Goal: Task Accomplishment & Management: Manage account settings

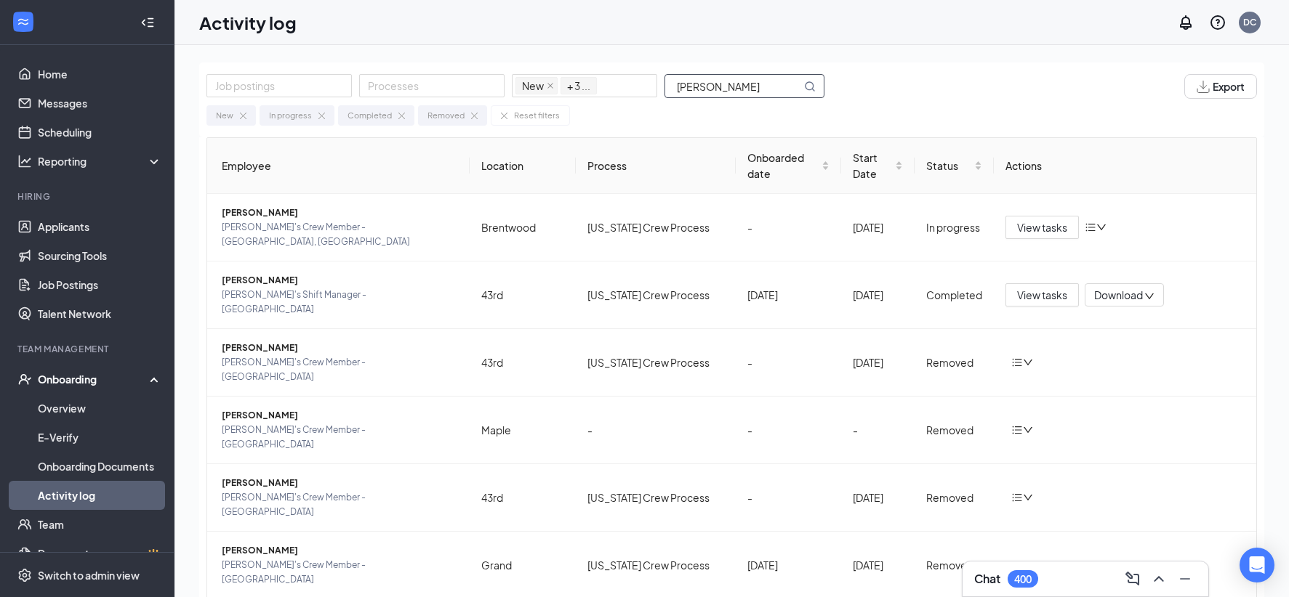
click at [689, 86] on input "[PERSON_NAME]" at bounding box center [733, 86] width 136 height 23
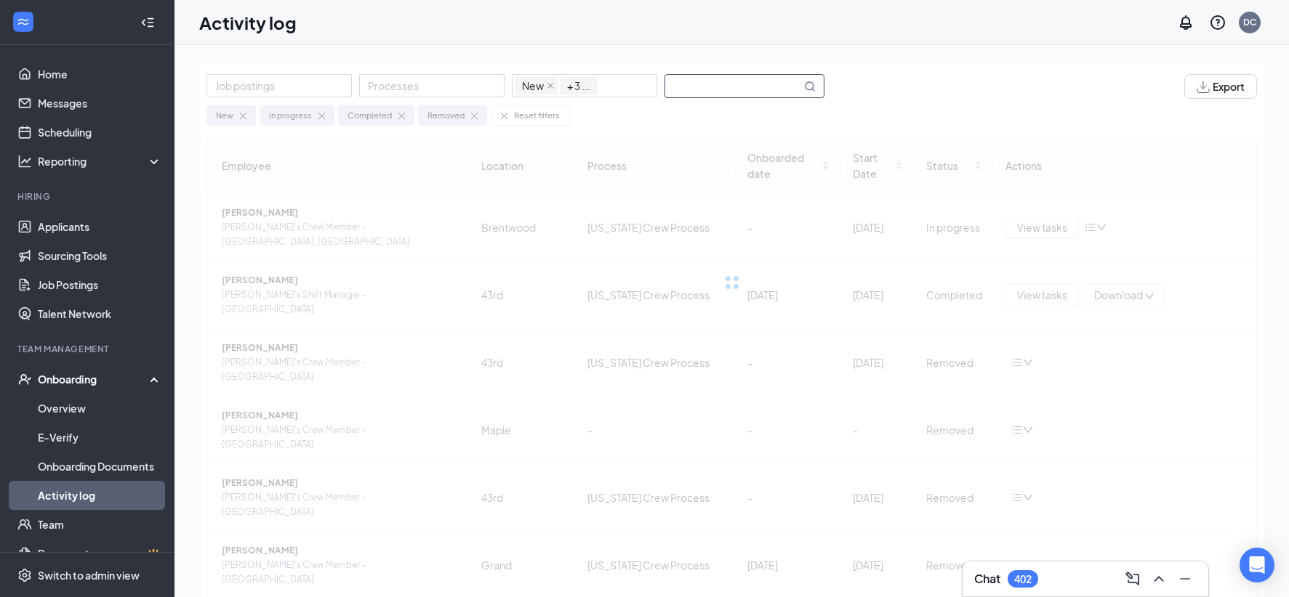
click at [684, 81] on input "text" at bounding box center [733, 86] width 136 height 23
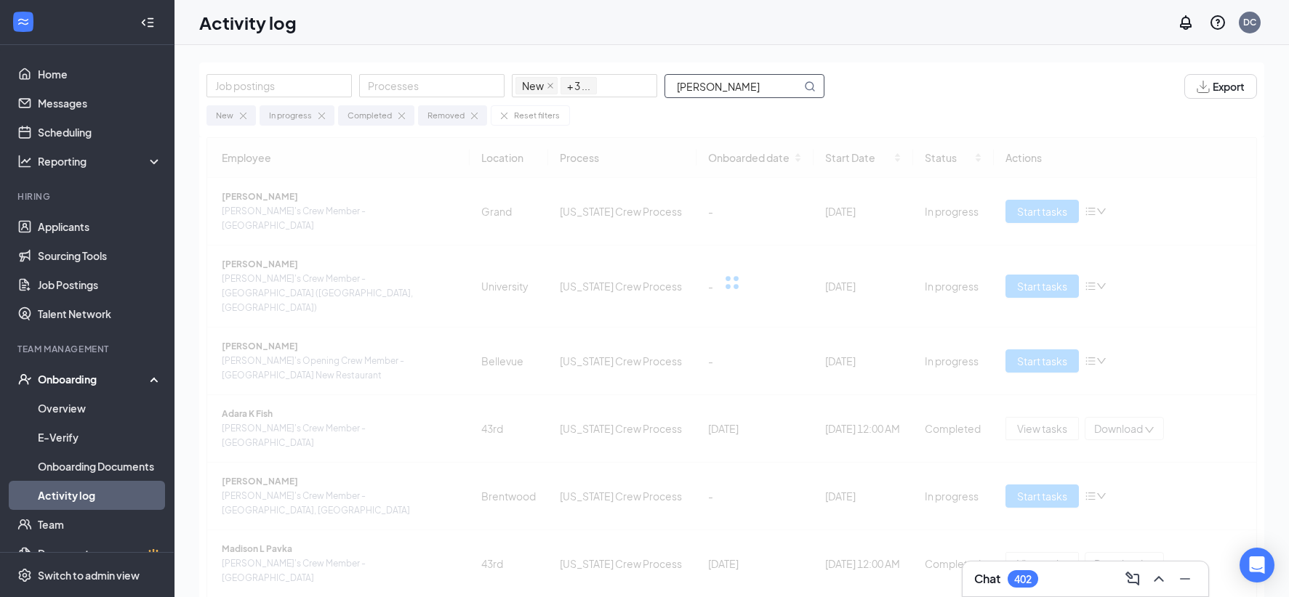
type input "[PERSON_NAME]"
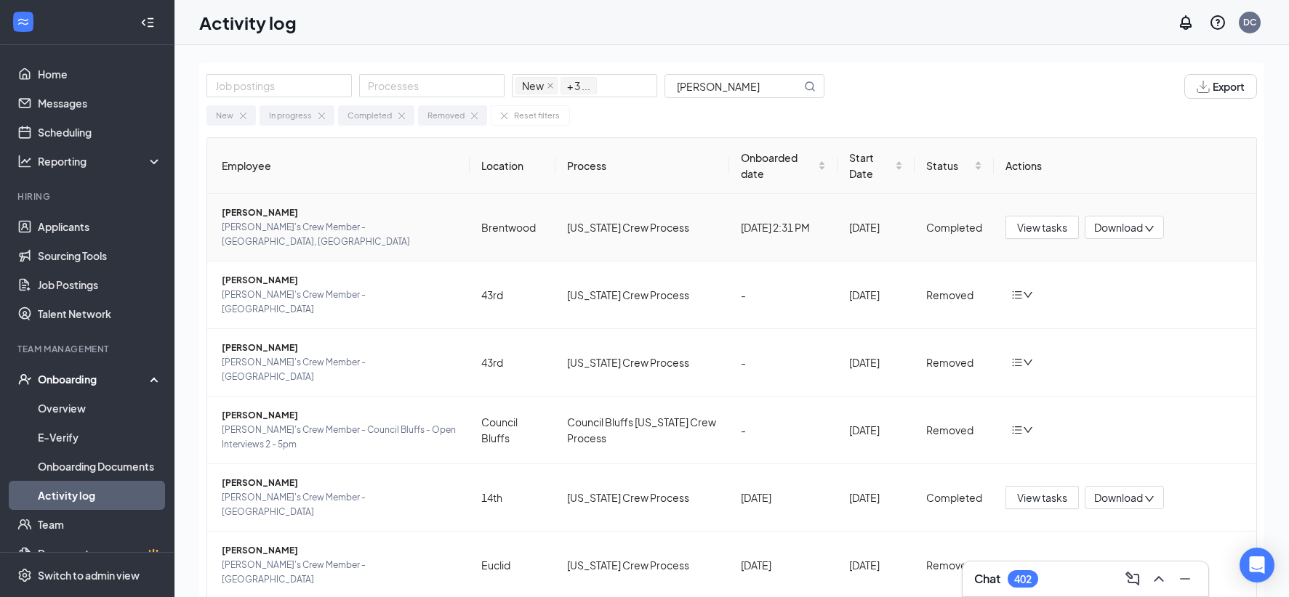
click at [1124, 221] on span "Download" at bounding box center [1118, 227] width 49 height 15
click at [1135, 287] on div "Download files" at bounding box center [1155, 288] width 157 height 17
click at [1031, 225] on span "View tasks" at bounding box center [1042, 227] width 50 height 16
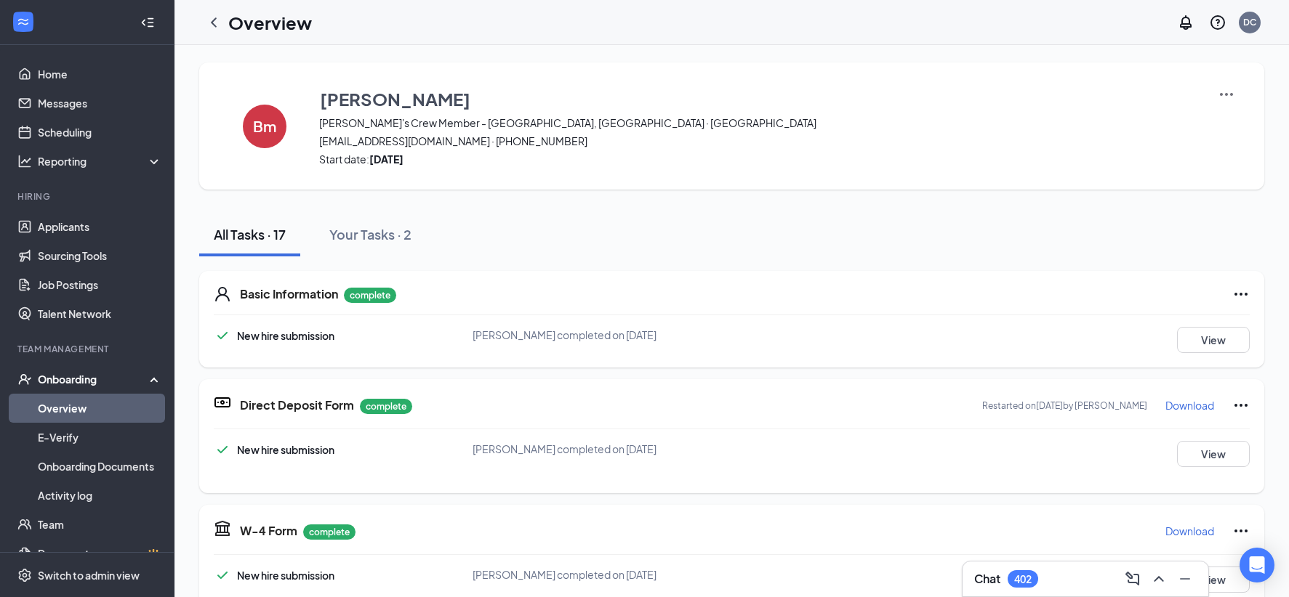
click at [1186, 406] on p "Download" at bounding box center [1189, 405] width 49 height 15
